Goal: Check status: Check status

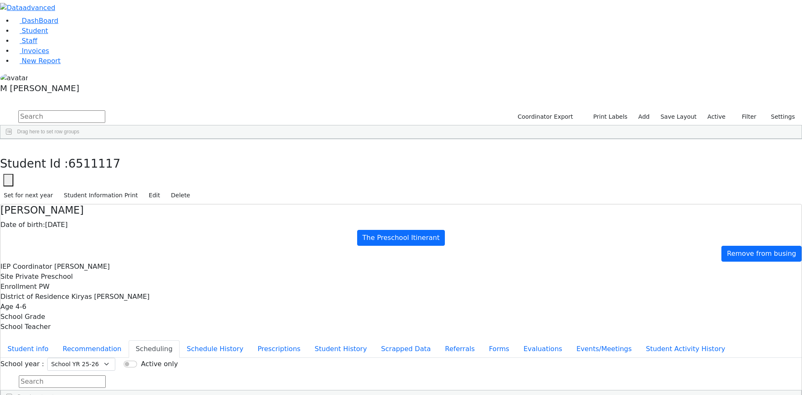
select select "212"
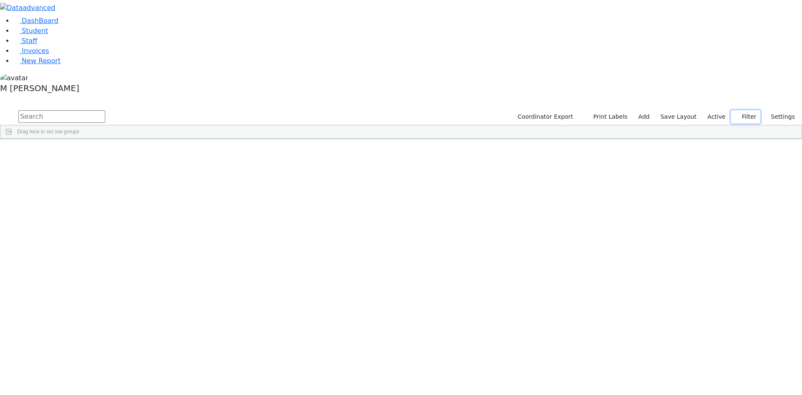
click at [740, 110] on button "Filter" at bounding box center [745, 116] width 29 height 13
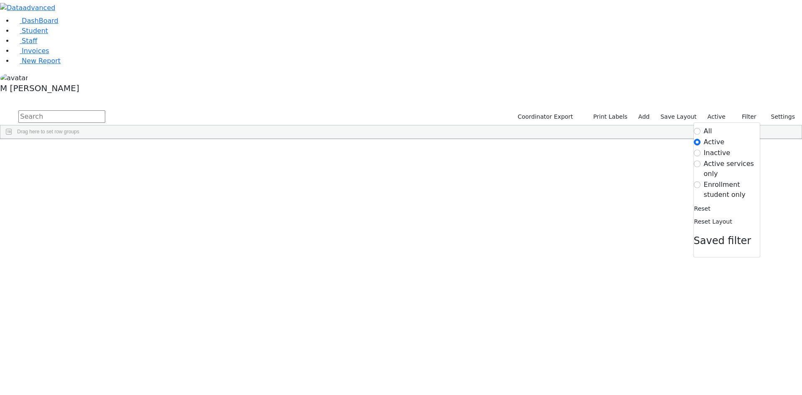
drag, startPoint x: 717, startPoint y: 89, endPoint x: 706, endPoint y: 96, distance: 13.0
click at [716, 180] on label "Enrollment student only" at bounding box center [731, 190] width 56 height 20
click at [700, 181] on input "Enrollment student only" at bounding box center [696, 184] width 7 height 7
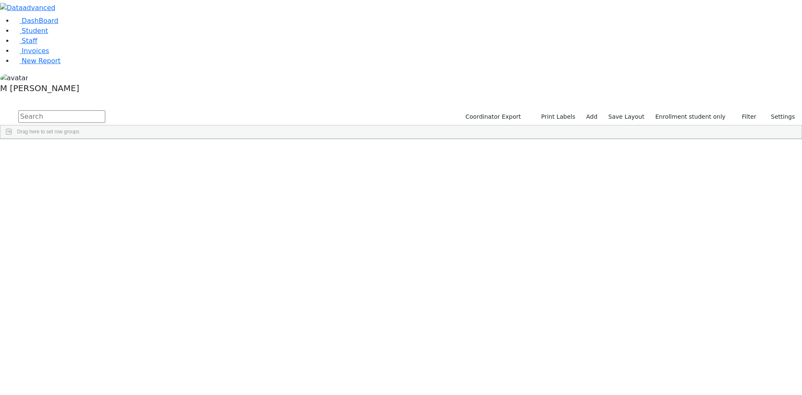
scroll to position [62, 0]
click at [84, 371] on div "[PERSON_NAME]" at bounding box center [64, 377] width 40 height 12
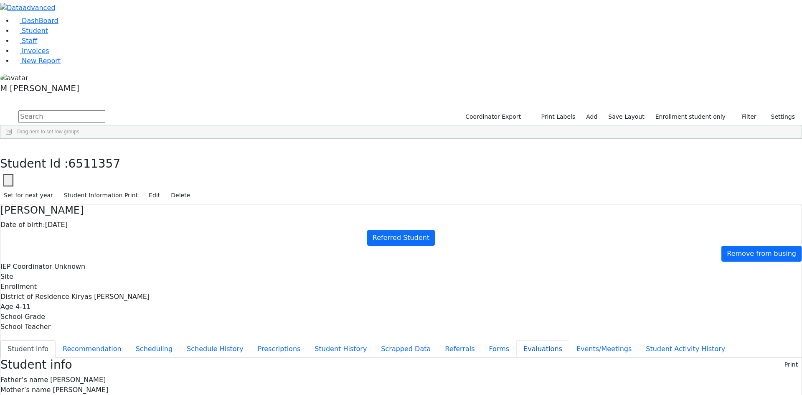
click at [516, 340] on button "Evaluations" at bounding box center [542, 349] width 53 height 18
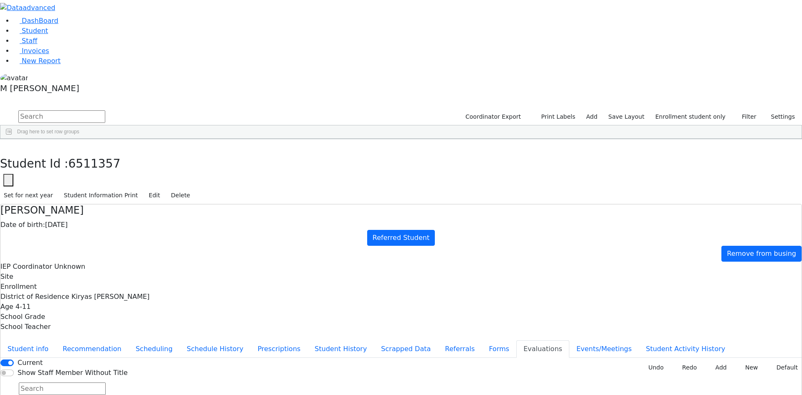
type input "[DATE]"
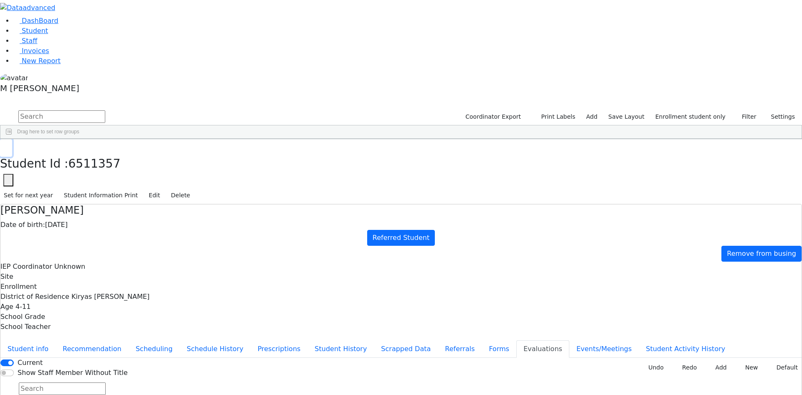
click at [12, 139] on button "button" at bounding box center [6, 148] width 12 height 18
